Goal: Task Accomplishment & Management: Use online tool/utility

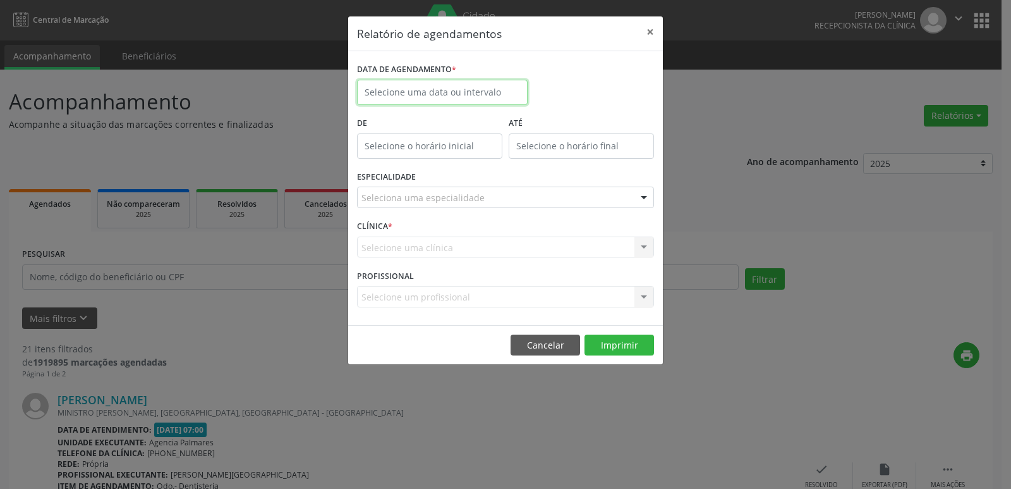
click at [475, 88] on input "text" at bounding box center [442, 92] width 171 height 25
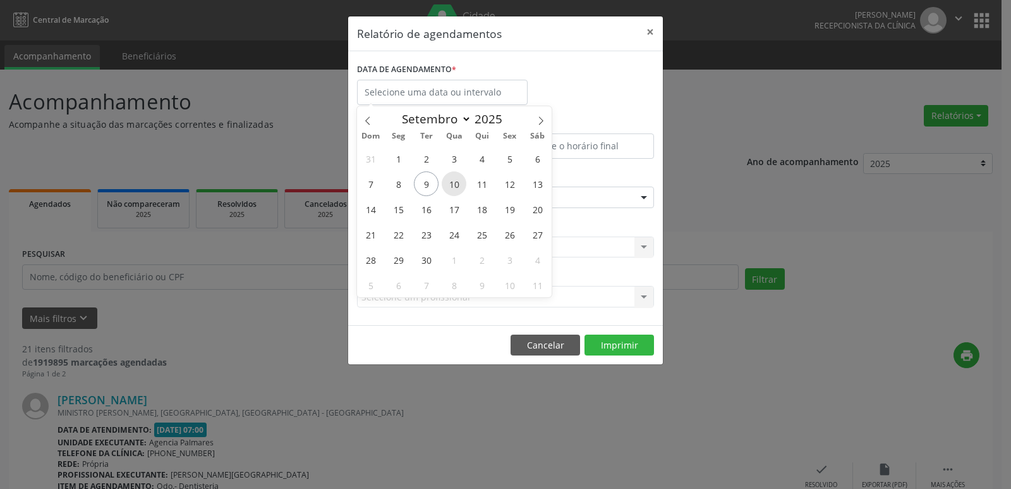
click at [454, 185] on span "10" at bounding box center [454, 183] width 25 height 25
type input "[DATE]"
click at [454, 185] on span "10" at bounding box center [454, 183] width 25 height 25
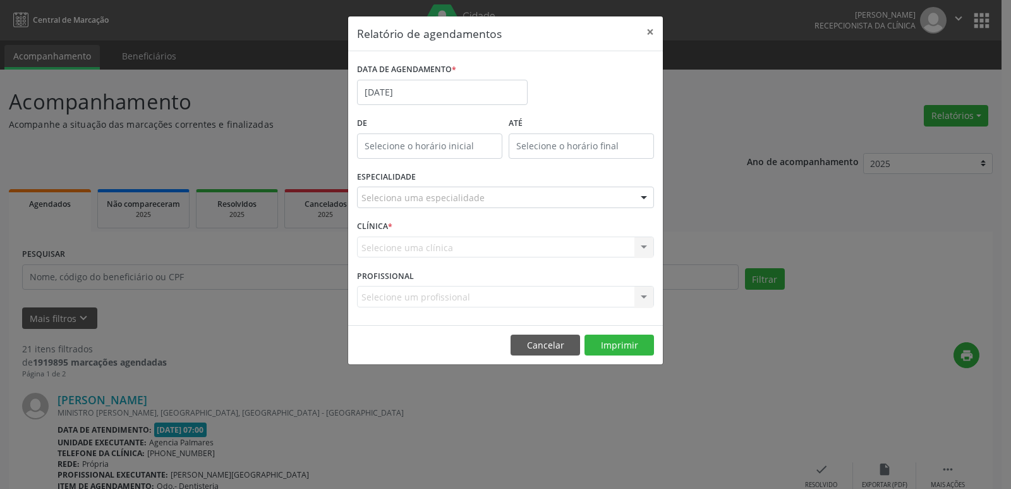
click at [454, 185] on div "ESPECIALIDADE Seleciona uma especialidade Todas as especialidades Alergologia A…" at bounding box center [505, 191] width 303 height 49
click at [643, 200] on div at bounding box center [644, 197] width 19 height 21
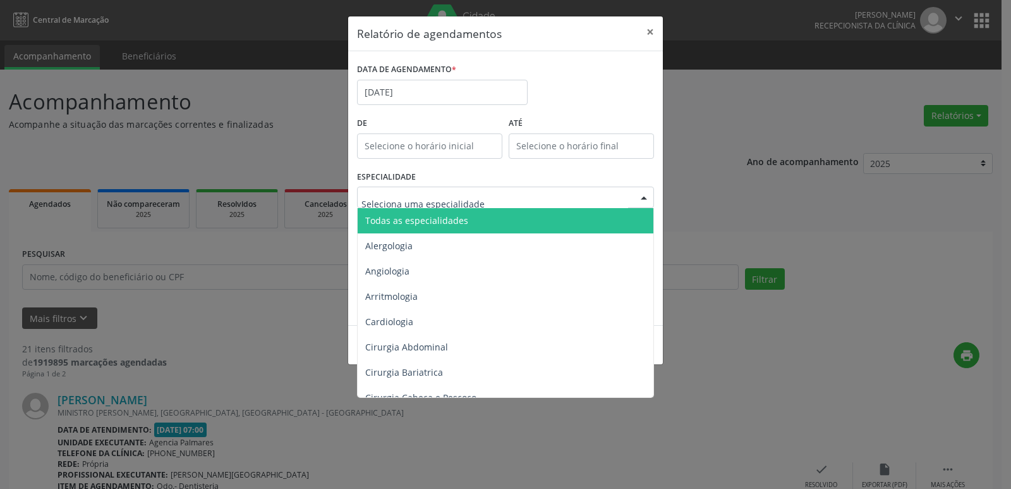
click at [496, 220] on span "Todas as especialidades" at bounding box center [507, 220] width 298 height 25
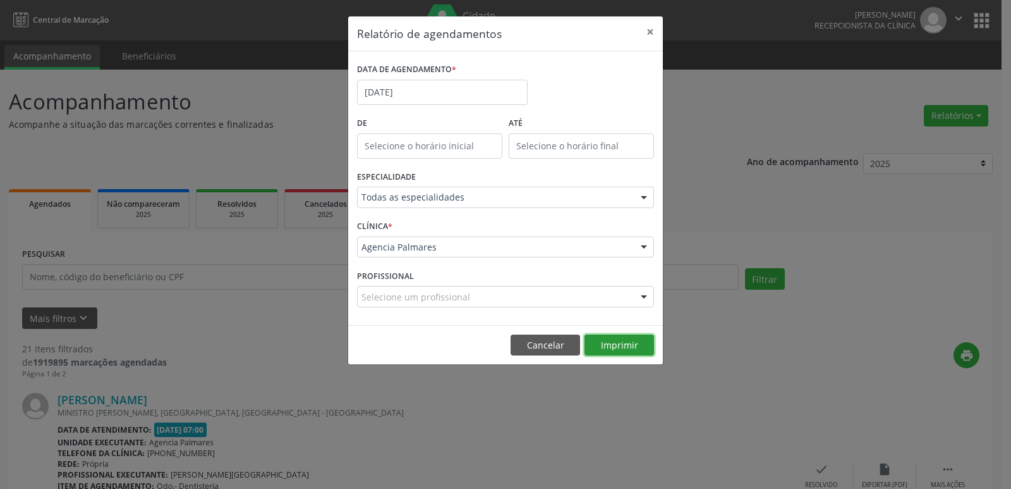
click at [627, 342] on button "Imprimir" at bounding box center [620, 344] width 70 height 21
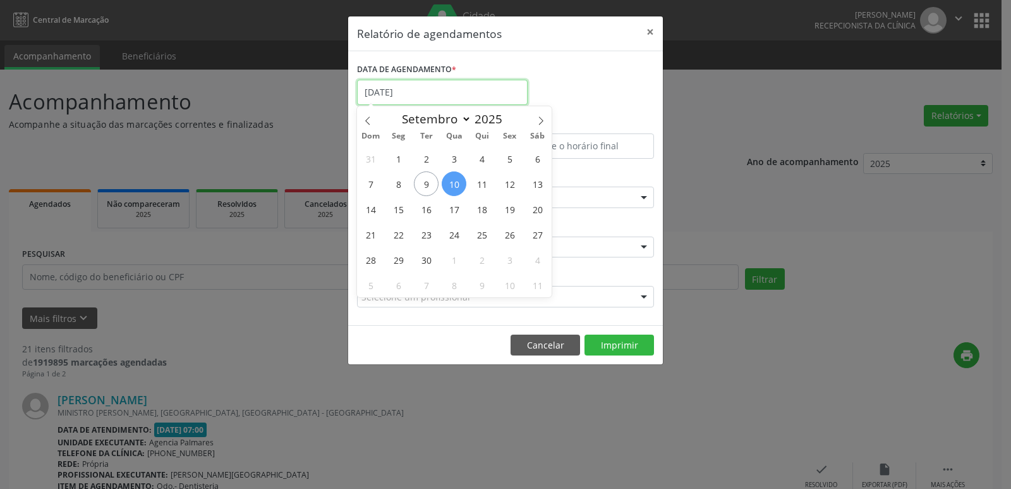
click at [408, 91] on input "[DATE]" at bounding box center [442, 92] width 171 height 25
click at [482, 186] on span "11" at bounding box center [482, 183] width 25 height 25
type input "[DATE]"
click at [482, 186] on span "11" at bounding box center [482, 183] width 25 height 25
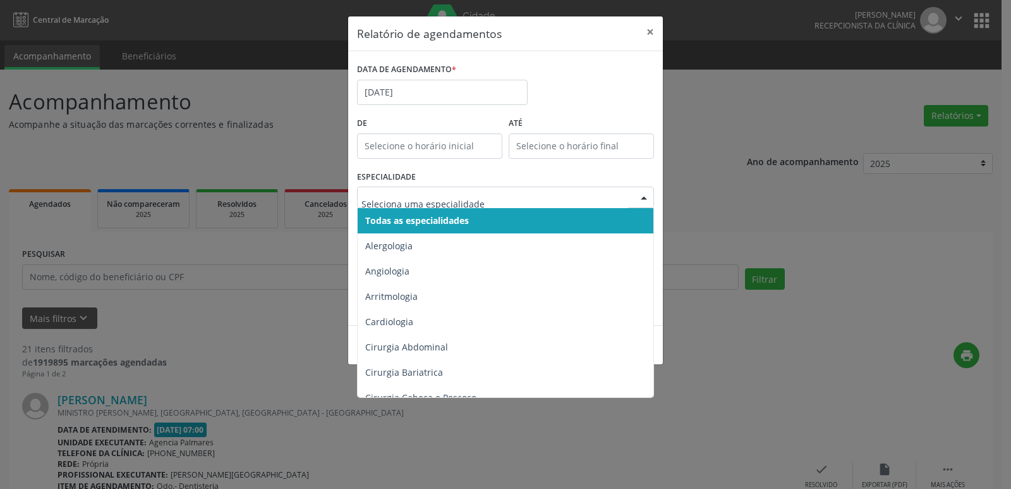
click at [471, 219] on span "Todas as especialidades" at bounding box center [507, 220] width 298 height 25
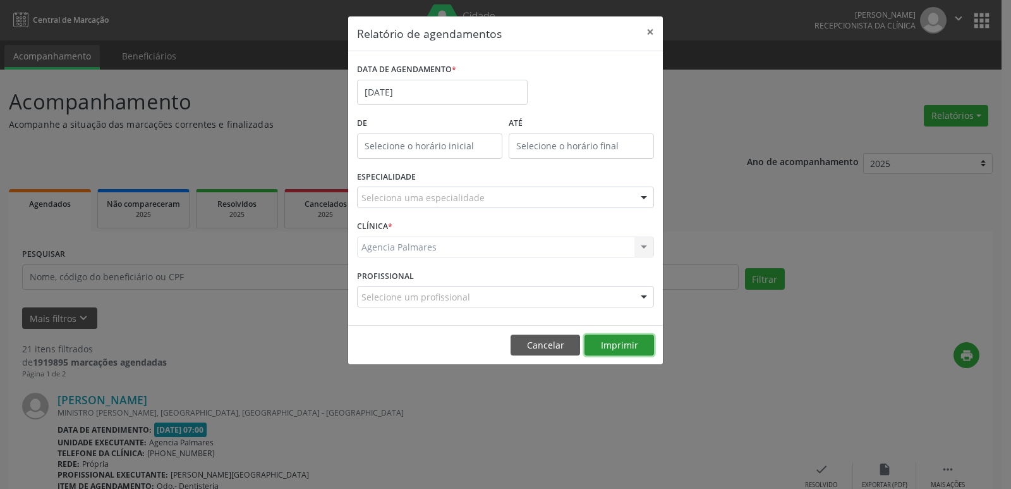
click at [632, 347] on button "Imprimir" at bounding box center [620, 344] width 70 height 21
click at [415, 92] on input "[DATE]" at bounding box center [442, 92] width 171 height 25
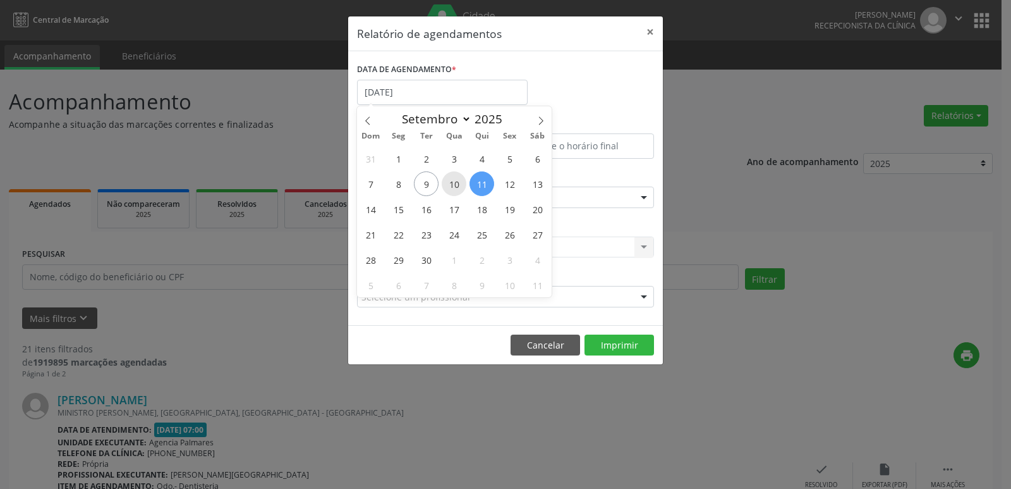
click at [457, 186] on span "10" at bounding box center [454, 183] width 25 height 25
type input "[DATE]"
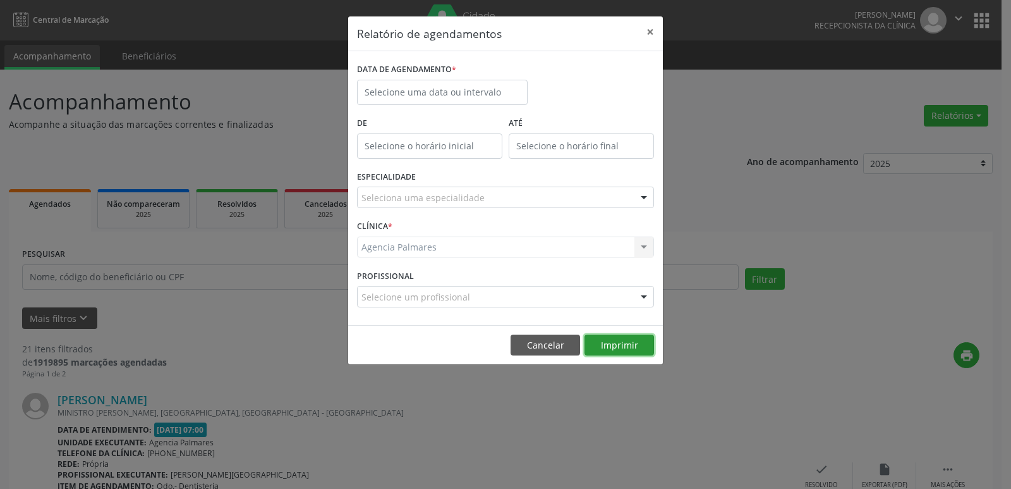
click at [616, 346] on button "Imprimir" at bounding box center [620, 344] width 70 height 21
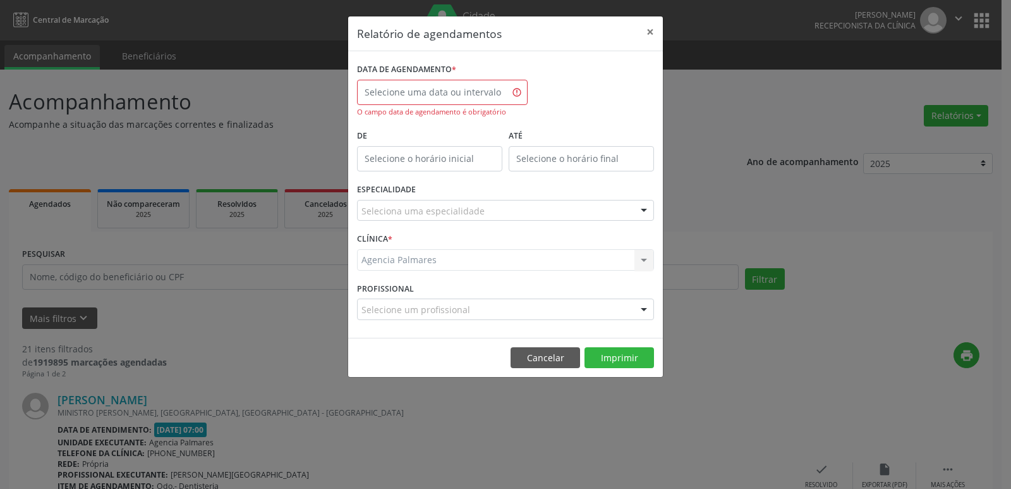
click at [532, 212] on div "Seleciona uma especialidade" at bounding box center [505, 210] width 297 height 21
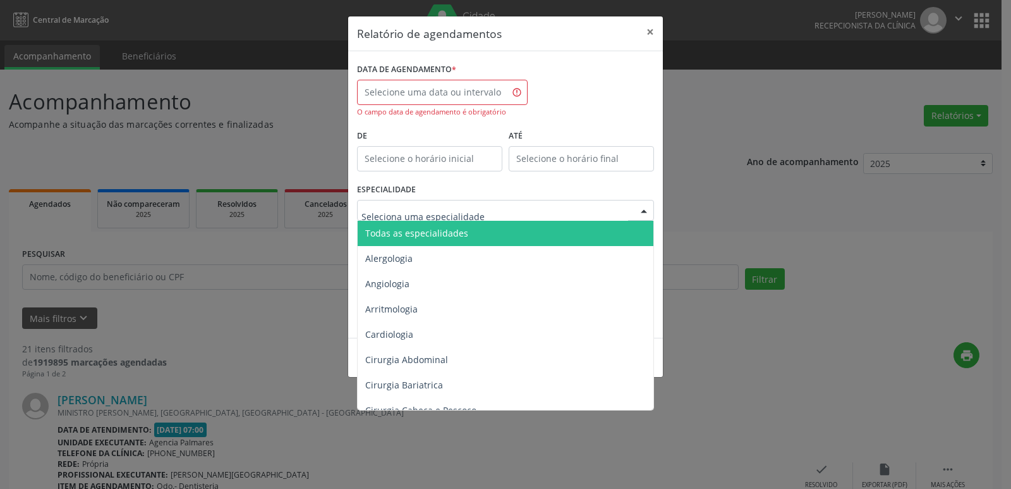
click at [423, 236] on span "Todas as especialidades" at bounding box center [416, 233] width 103 height 12
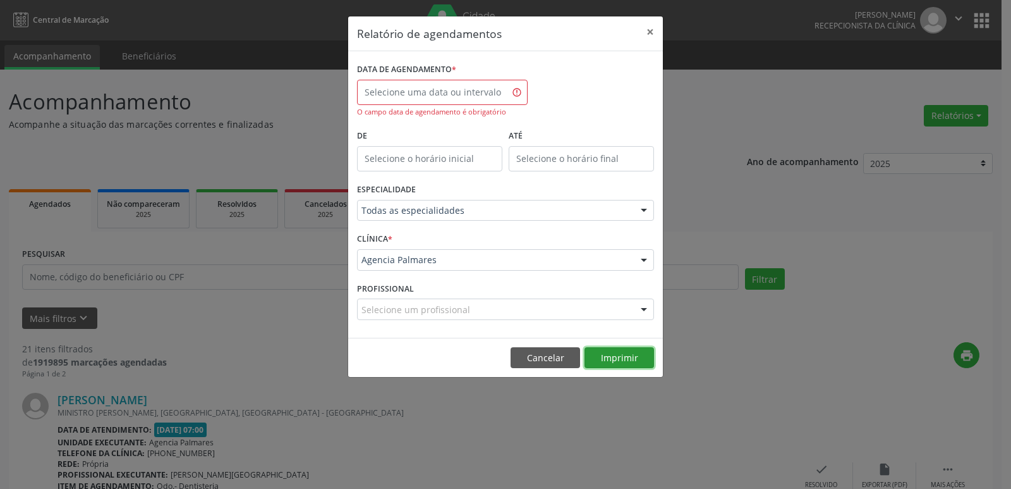
click at [615, 355] on button "Imprimir" at bounding box center [620, 357] width 70 height 21
click at [476, 91] on input "text" at bounding box center [442, 92] width 171 height 25
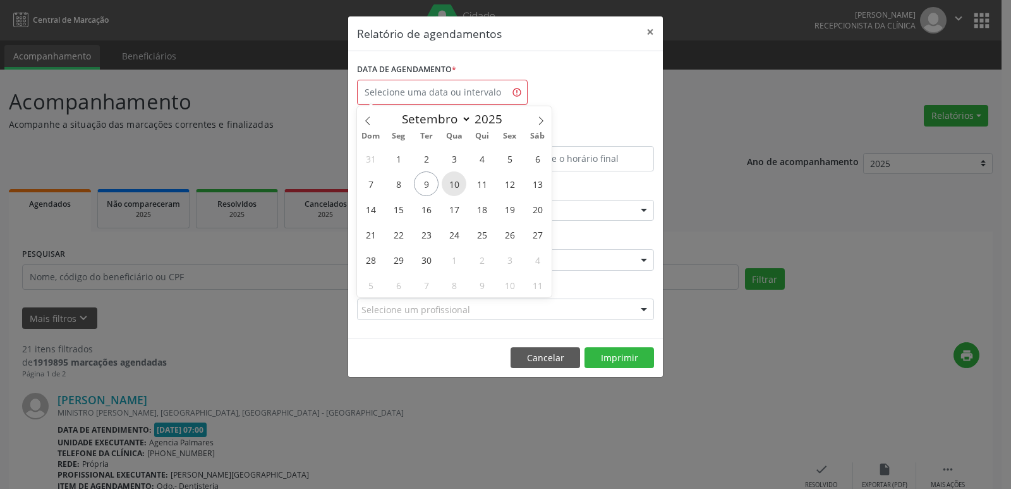
click at [445, 180] on span "10" at bounding box center [454, 183] width 25 height 25
type input "[DATE]"
click at [613, 357] on button "Imprimir" at bounding box center [620, 357] width 70 height 21
select select "8"
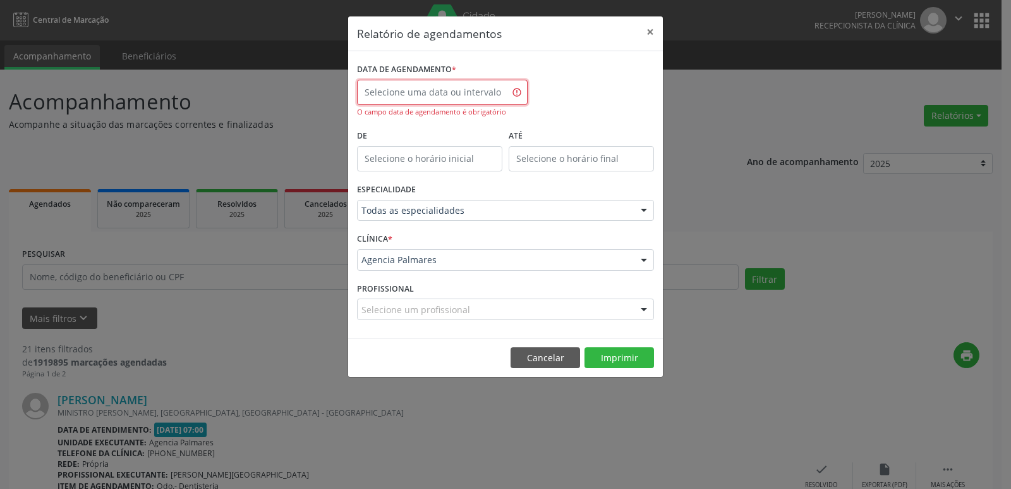
click at [454, 88] on input "text" at bounding box center [442, 92] width 171 height 25
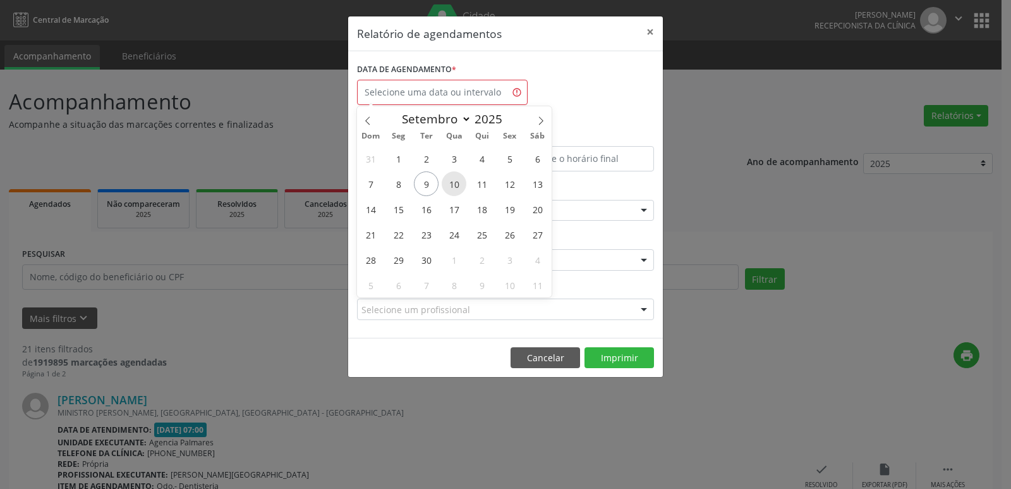
click at [451, 182] on span "10" at bounding box center [454, 183] width 25 height 25
type input "[DATE]"
click at [451, 182] on span "10" at bounding box center [454, 183] width 25 height 25
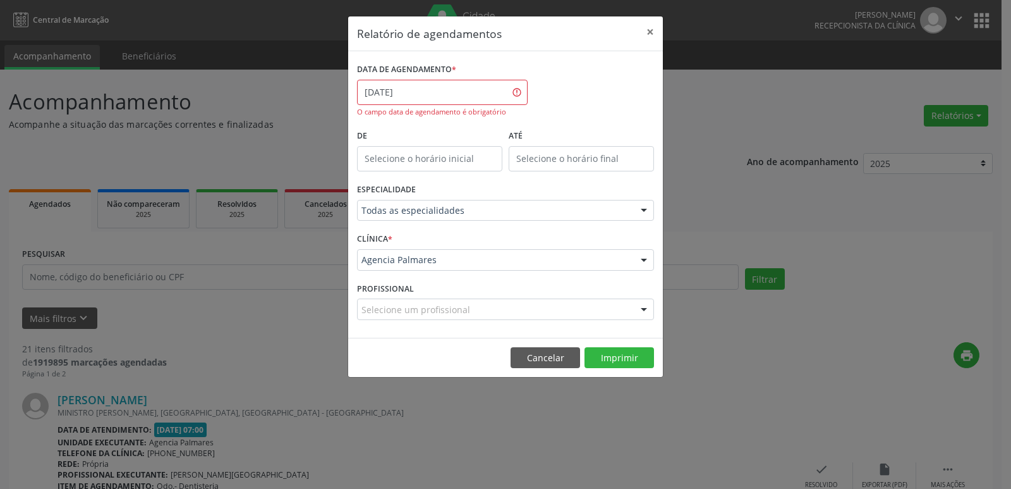
click at [645, 211] on div at bounding box center [644, 210] width 19 height 21
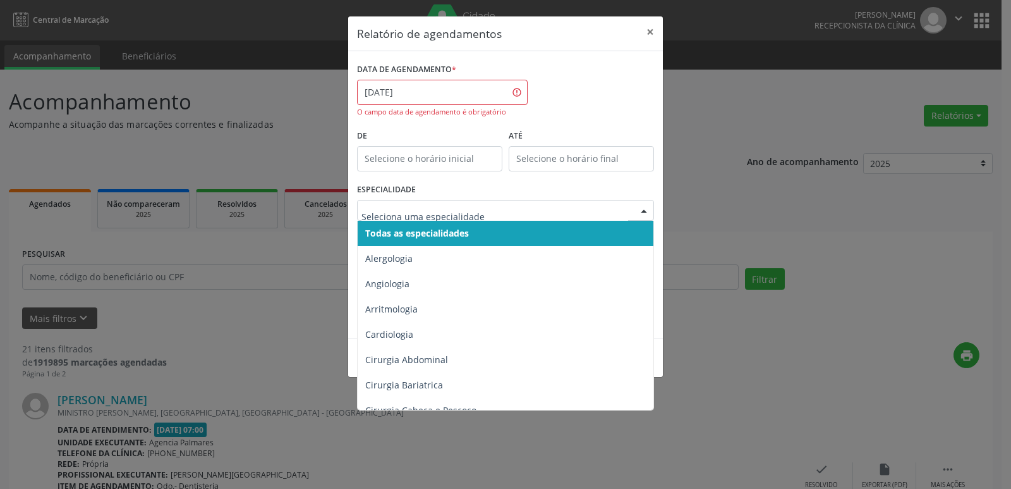
click at [602, 221] on span "Todas as especialidades" at bounding box center [507, 233] width 298 height 25
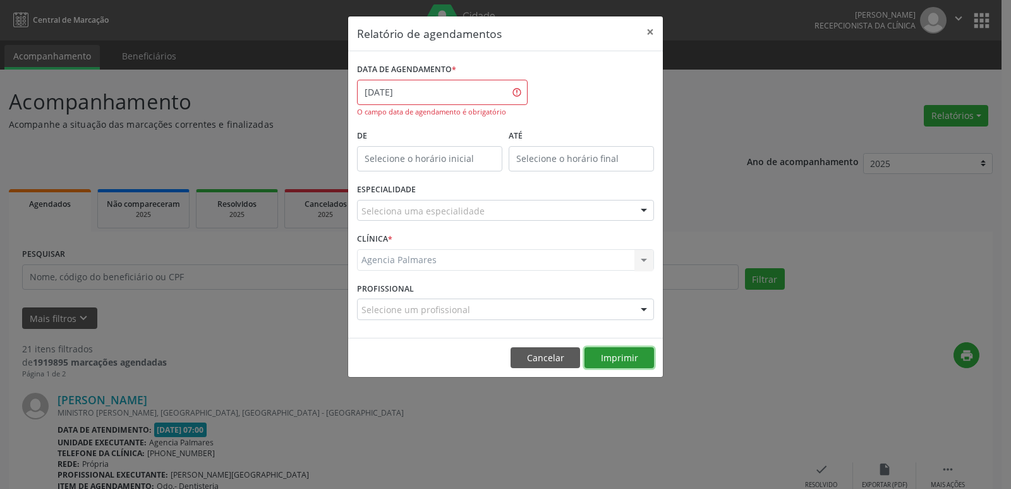
click at [618, 356] on button "Imprimir" at bounding box center [620, 357] width 70 height 21
